Goal: Communication & Community: Ask a question

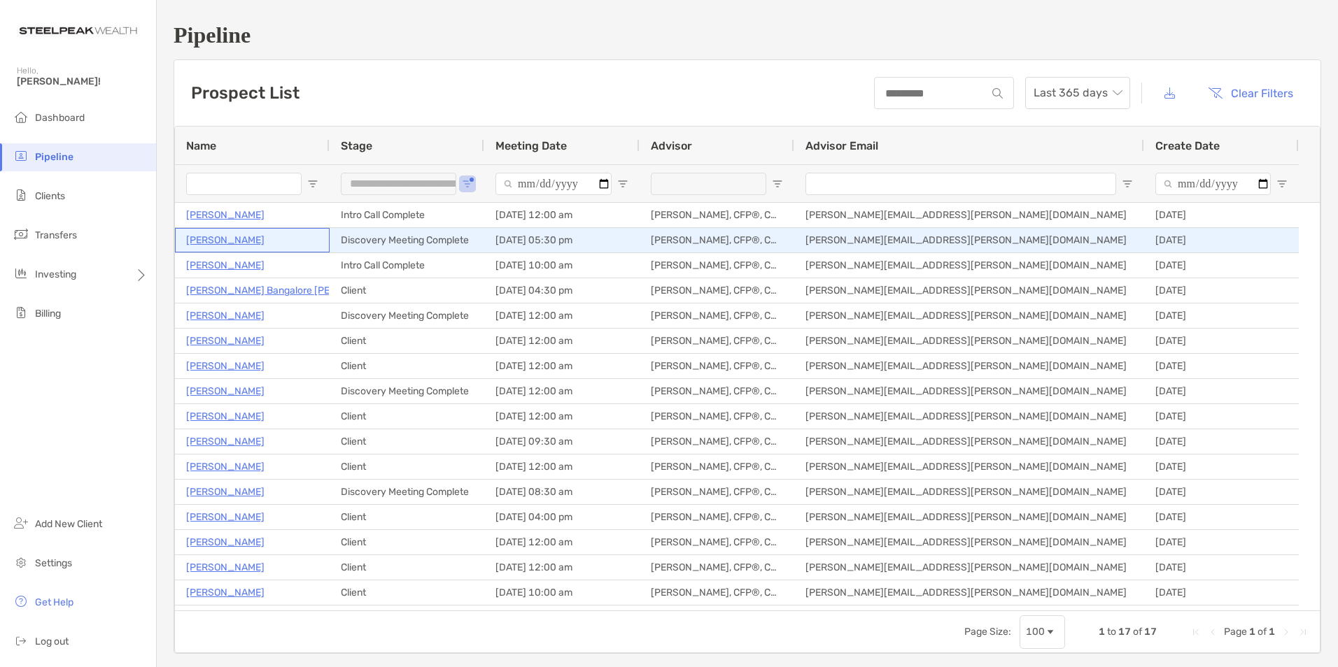
click at [196, 241] on p "[PERSON_NAME]" at bounding box center [225, 240] width 78 height 17
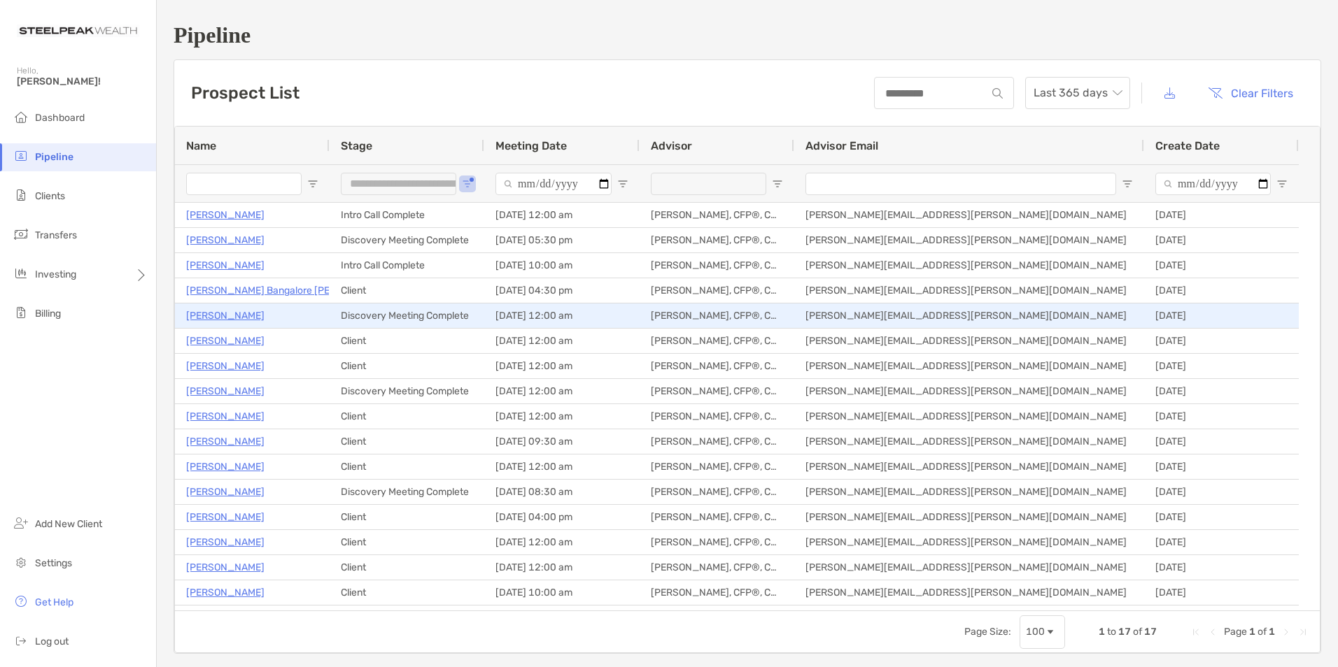
click at [230, 316] on p "Brandt Peterson" at bounding box center [225, 315] width 78 height 17
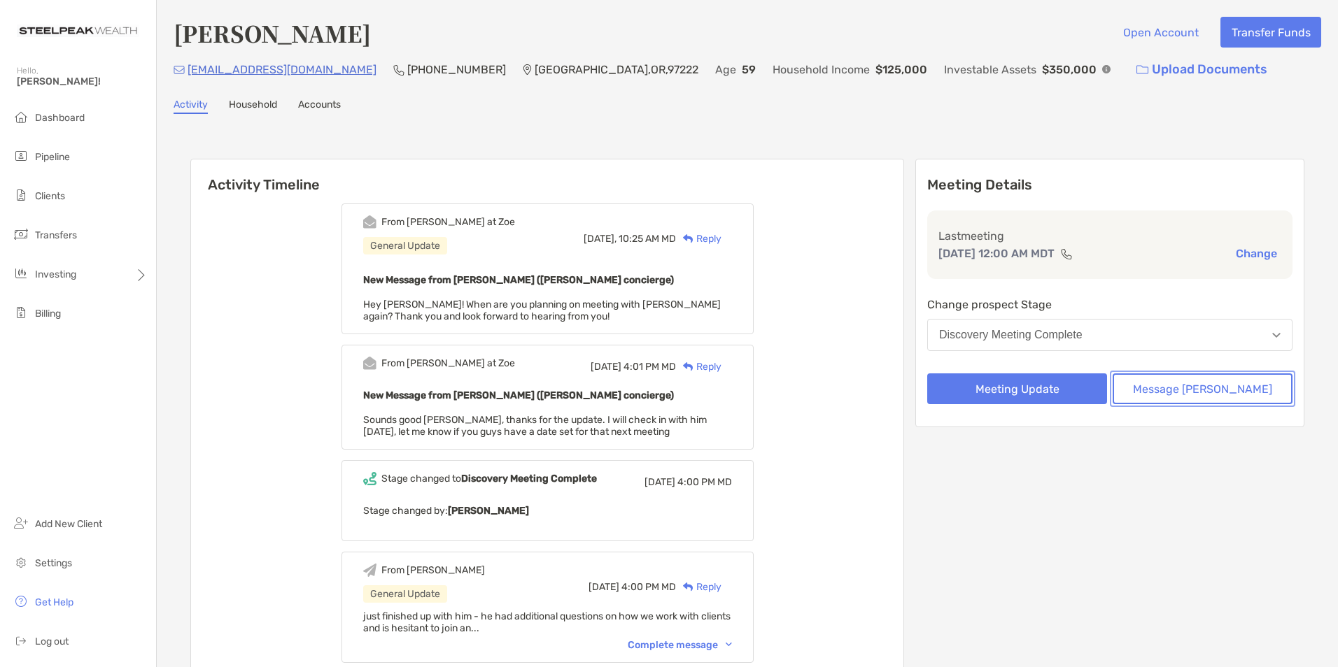
click at [1193, 390] on button "Message [PERSON_NAME]" at bounding box center [1202, 389] width 180 height 31
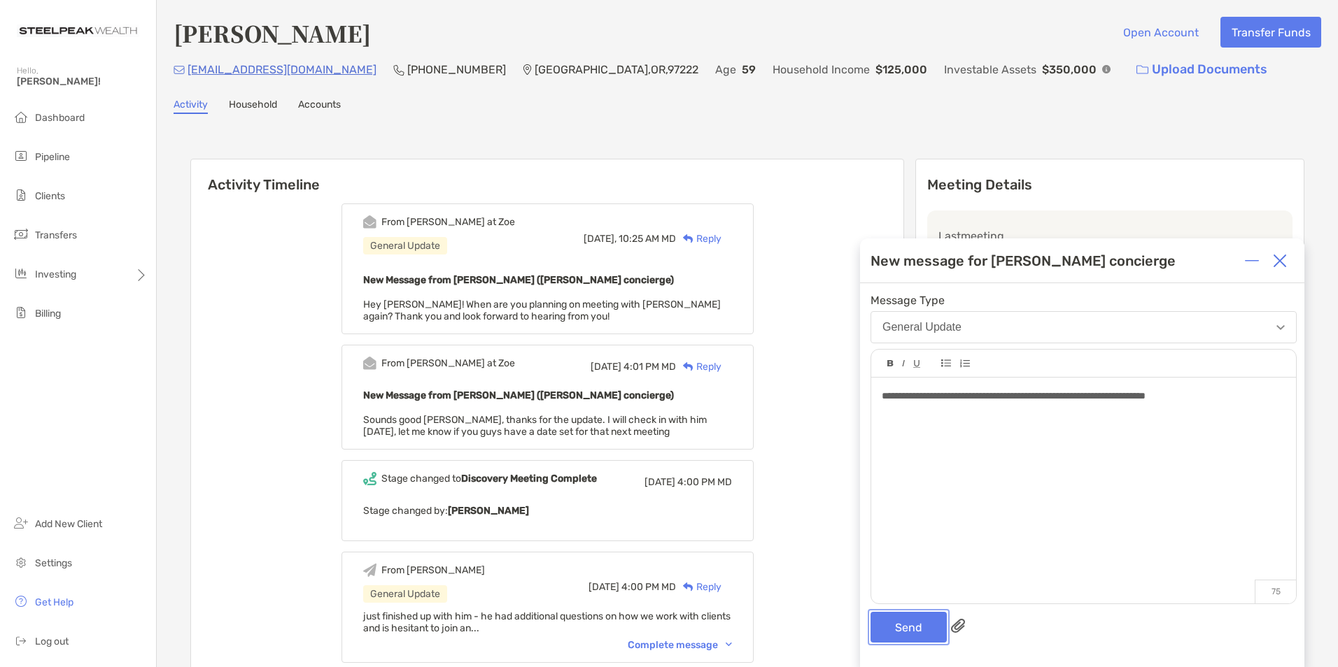
click at [910, 623] on button "Send" at bounding box center [908, 627] width 76 height 31
